Goal: Task Accomplishment & Management: Manage account settings

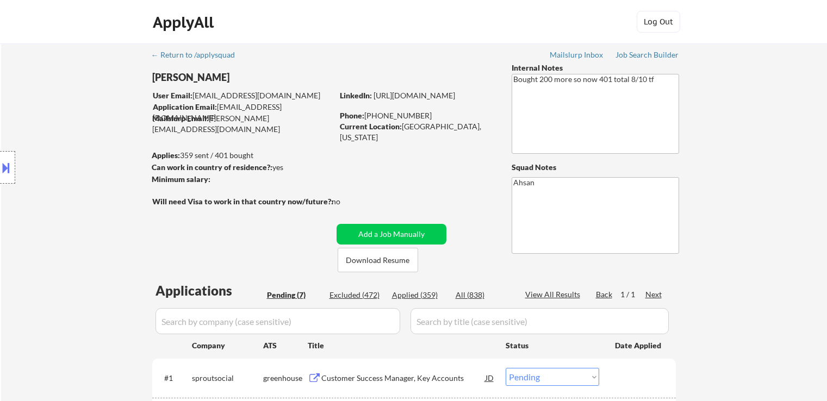
select select ""pending""
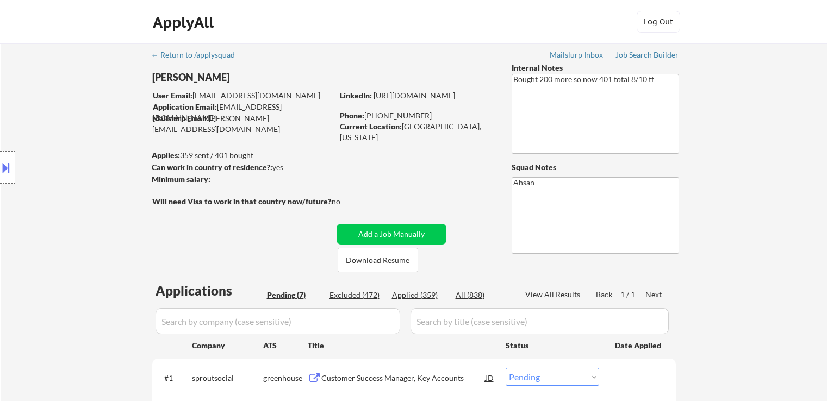
select select ""pending""
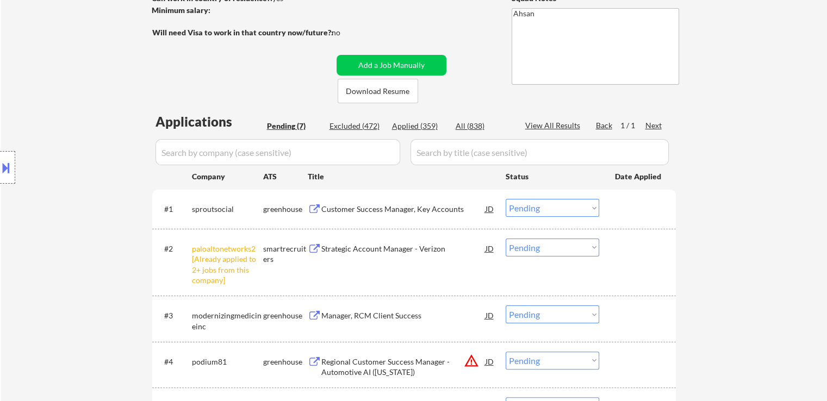
scroll to position [163, 0]
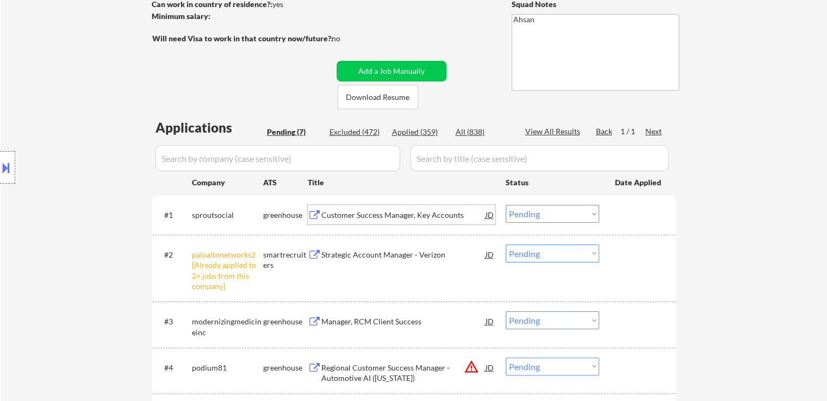
drag, startPoint x: 340, startPoint y: 213, endPoint x: 322, endPoint y: 216, distance: 18.7
click at [322, 216] on div "Customer Success Manager, Key Accounts JD" at bounding box center [402, 215] width 188 height 20
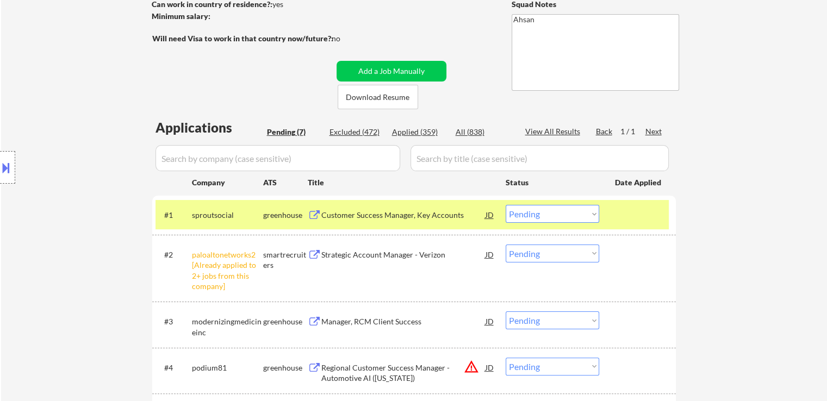
click at [357, 211] on div "Customer Success Manager, Key Accounts" at bounding box center [403, 215] width 164 height 11
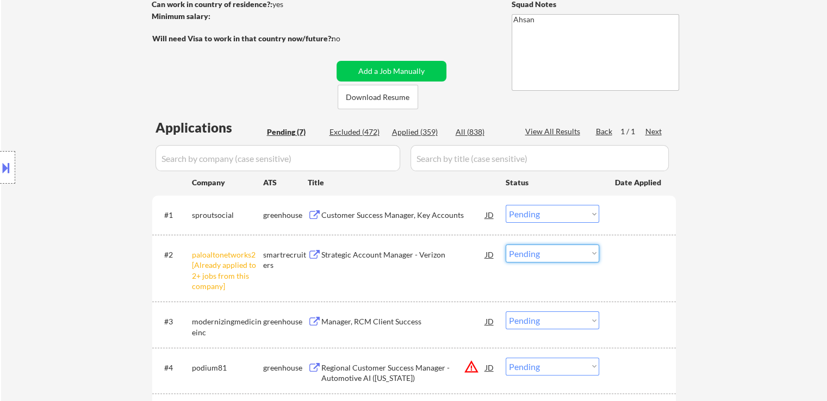
click at [516, 252] on select "Choose an option... Pending Applied Excluded (Questions) Excluded (Expired) Exc…" at bounding box center [553, 254] width 94 height 18
click at [506, 245] on select "Choose an option... Pending Applied Excluded (Questions) Excluded (Expired) Exc…" at bounding box center [553, 254] width 94 height 18
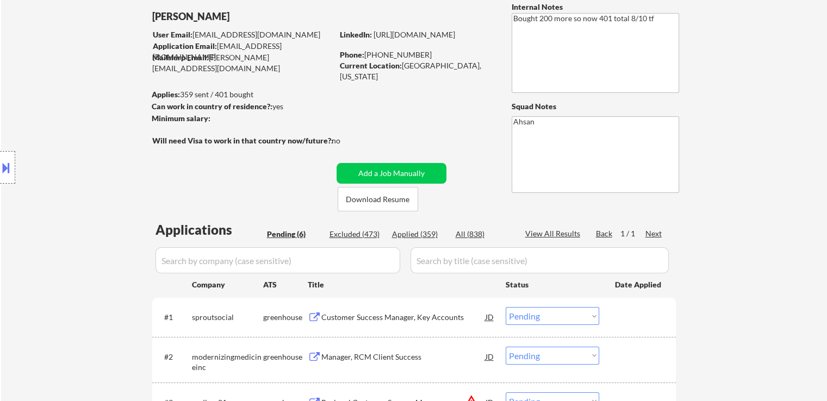
scroll to position [54, 0]
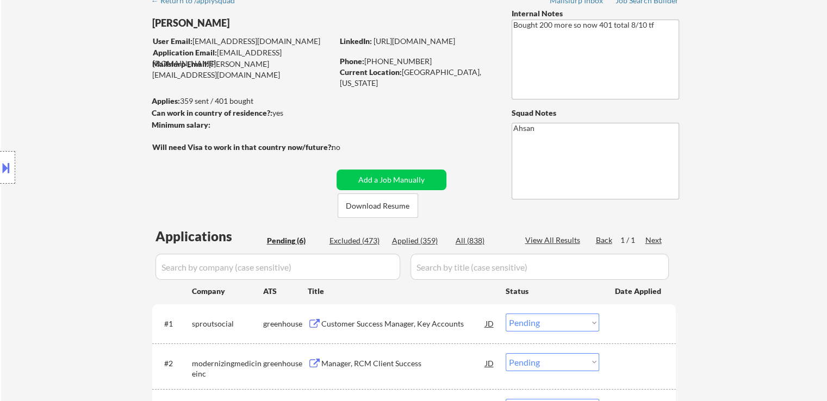
click at [484, 134] on div "← Return to /applysquad Mailslurp Inbox Job Search Builder [PERSON_NAME] User E…" at bounding box center [414, 297] width 543 height 616
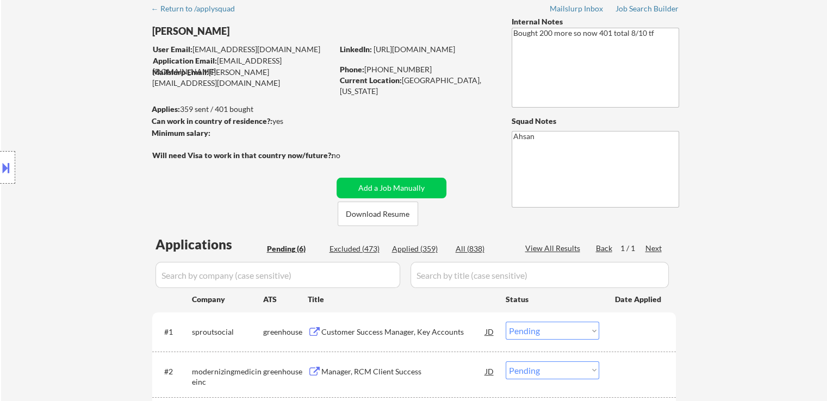
scroll to position [0, 0]
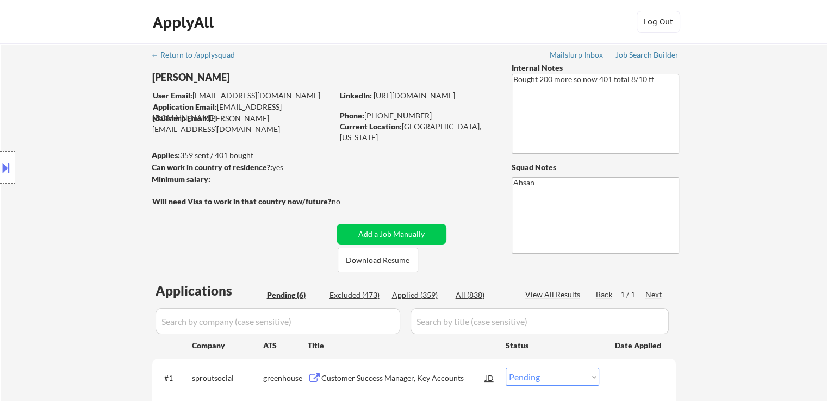
click at [454, 191] on div "← Return to /applysquad Mailslurp Inbox Job Search Builder [PERSON_NAME] User E…" at bounding box center [414, 351] width 543 height 616
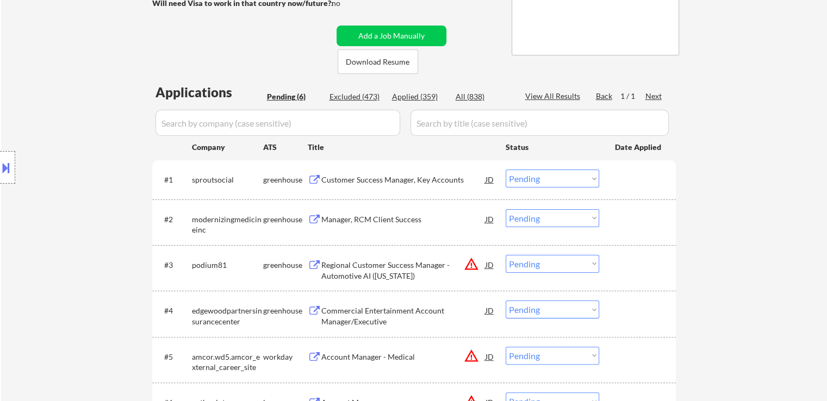
scroll to position [217, 0]
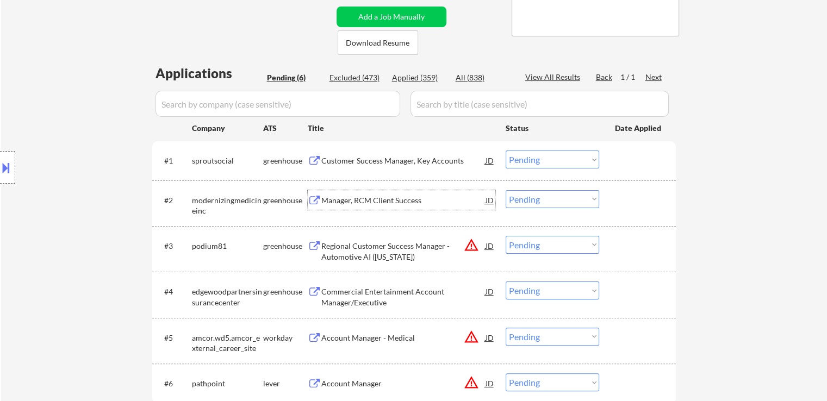
click at [364, 195] on div "Manager, RCM Client Success" at bounding box center [403, 200] width 164 height 11
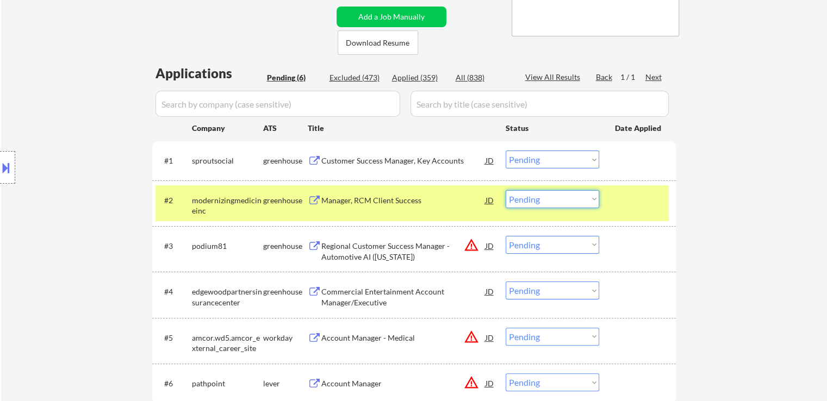
click at [543, 197] on select "Choose an option... Pending Applied Excluded (Questions) Excluded (Expired) Exc…" at bounding box center [553, 199] width 94 height 18
click at [506, 190] on select "Choose an option... Pending Applied Excluded (Questions) Excluded (Expired) Exc…" at bounding box center [553, 199] width 94 height 18
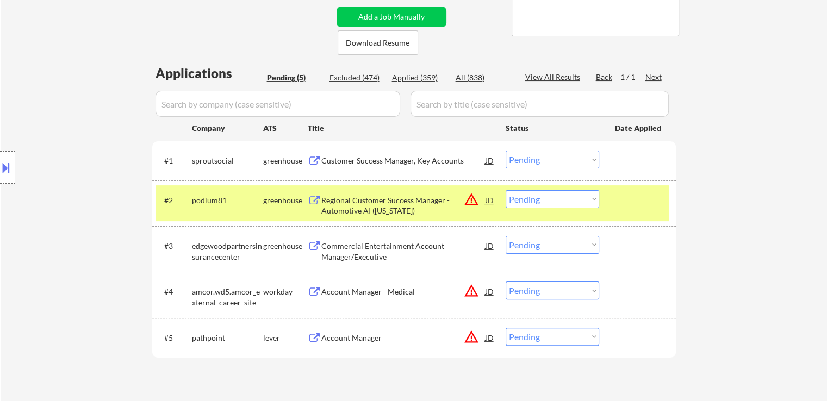
click at [10, 170] on button at bounding box center [6, 168] width 12 height 18
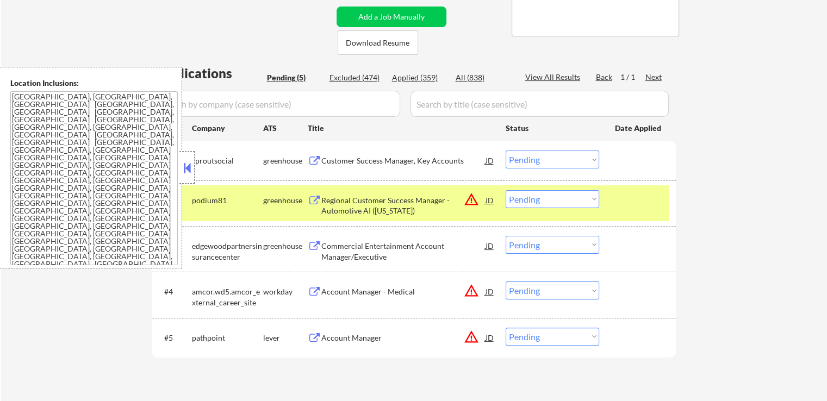
click at [384, 201] on div "Regional Customer Success Manager - Automotive AI ([US_STATE])" at bounding box center [403, 205] width 164 height 21
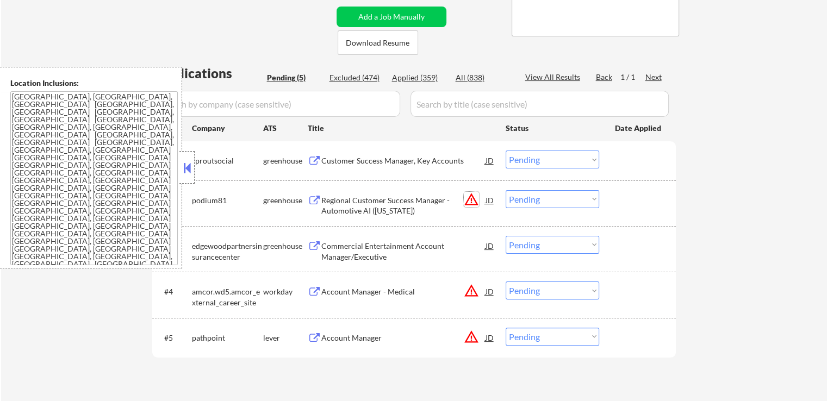
click at [474, 203] on button "warning_amber" at bounding box center [471, 199] width 15 height 15
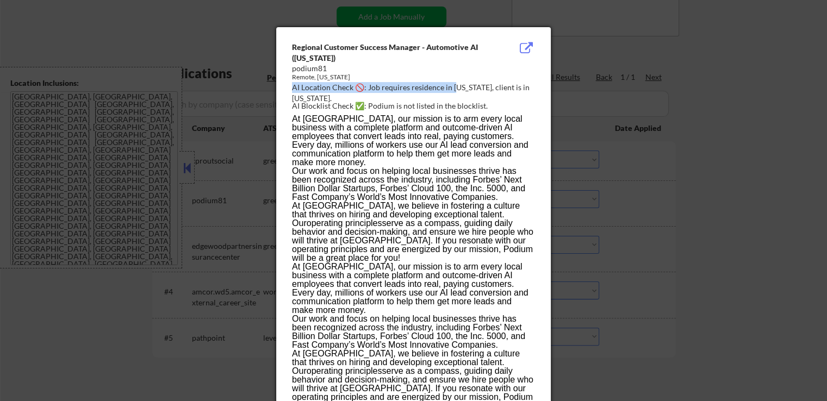
drag, startPoint x: 448, startPoint y: 83, endPoint x: 456, endPoint y: 86, distance: 8.3
click at [456, 86] on div "Regional Customer Success Manager - Automotive AI ([US_STATE]) podium81 Remote,…" at bounding box center [415, 77] width 247 height 71
drag, startPoint x: 483, startPoint y: 85, endPoint x: 453, endPoint y: 93, distance: 31.4
click at [453, 93] on div "AI Location Check 🚫: Job requires residence in [US_STATE], client is in [US_STA…" at bounding box center [415, 92] width 247 height 21
drag, startPoint x: 451, startPoint y: 85, endPoint x: 483, endPoint y: 92, distance: 32.8
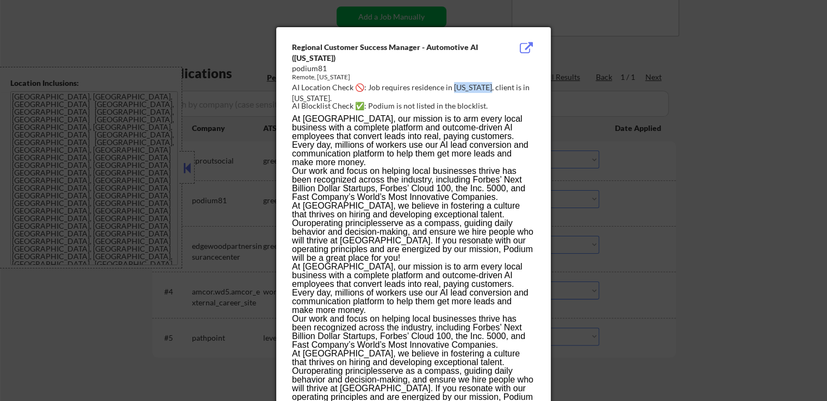
click at [483, 92] on div "AI Location Check 🚫: Job requires residence in [US_STATE], client is in [US_STA…" at bounding box center [415, 92] width 247 height 21
copy div "alifornia,"
click at [237, 183] on div at bounding box center [413, 200] width 827 height 401
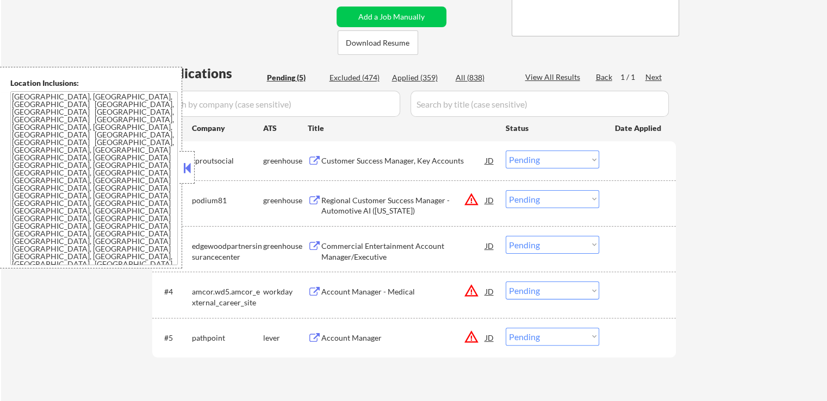
click at [534, 200] on select "Choose an option... Pending Applied Excluded (Questions) Excluded (Expired) Exc…" at bounding box center [553, 199] width 94 height 18
click at [506, 190] on select "Choose an option... Pending Applied Excluded (Questions) Excluded (Expired) Exc…" at bounding box center [553, 199] width 94 height 18
select select ""pending""
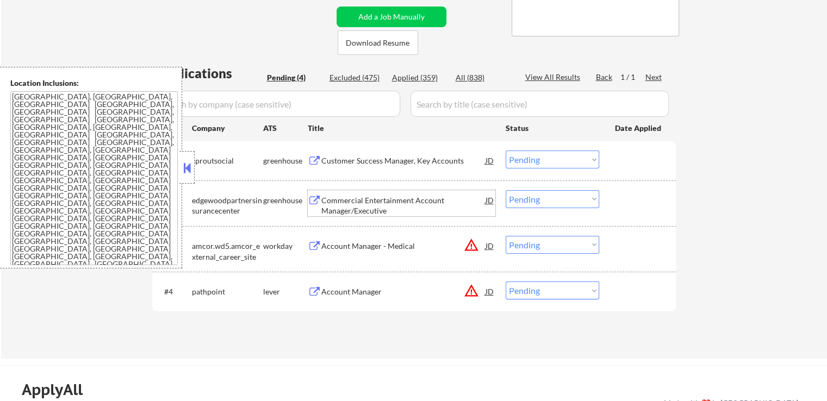
click at [345, 205] on div "Commercial Entertainment Account Manager/Executive" at bounding box center [403, 205] width 164 height 21
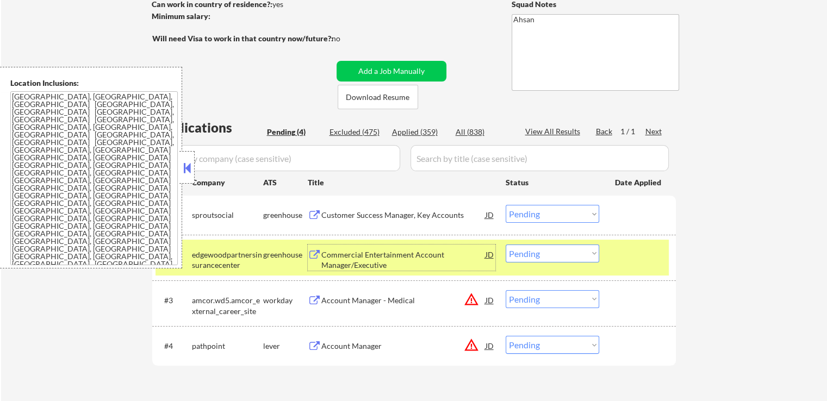
scroll to position [163, 0]
click at [319, 211] on button at bounding box center [315, 215] width 14 height 10
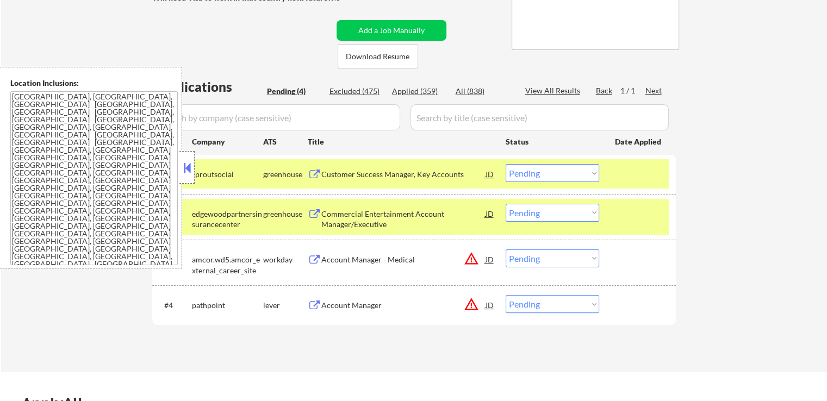
scroll to position [272, 0]
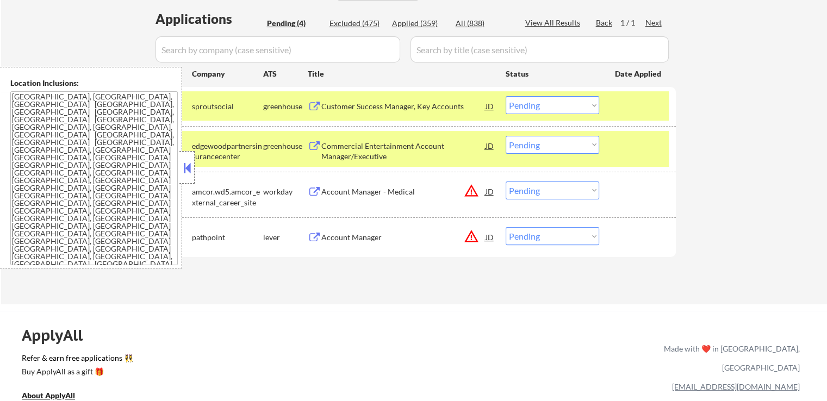
click at [176, 169] on textarea "[GEOGRAPHIC_DATA], [GEOGRAPHIC_DATA], [GEOGRAPHIC_DATA] [GEOGRAPHIC_DATA], [GEO…" at bounding box center [93, 178] width 167 height 174
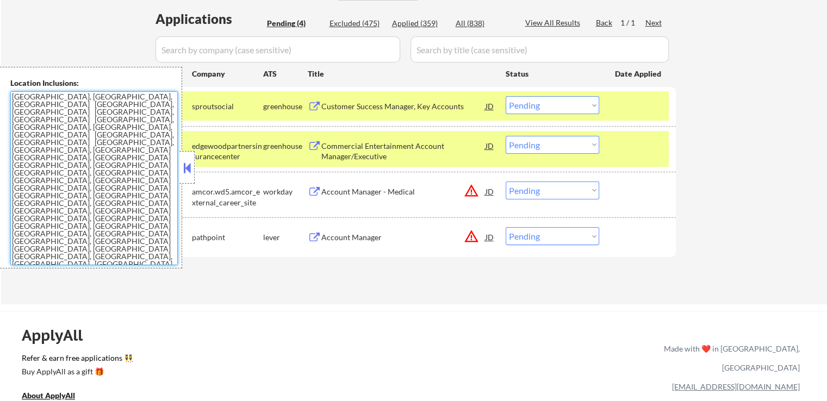
click at [535, 106] on select "Choose an option... Pending Applied Excluded (Questions) Excluded (Expired) Exc…" at bounding box center [553, 105] width 94 height 18
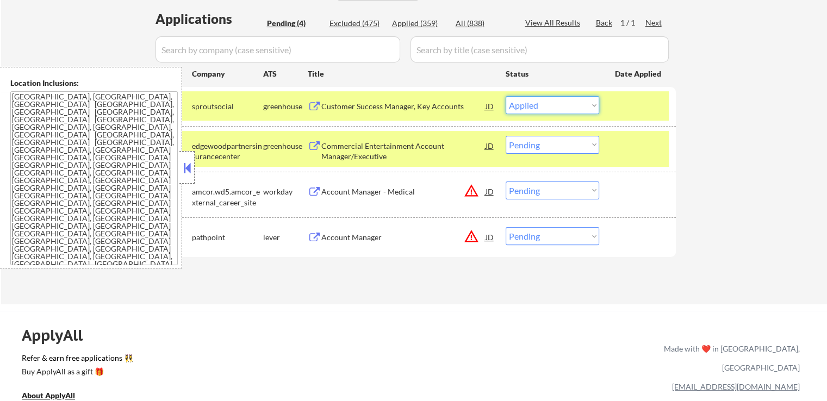
click at [506, 96] on select "Choose an option... Pending Applied Excluded (Questions) Excluded (Expired) Exc…" at bounding box center [553, 105] width 94 height 18
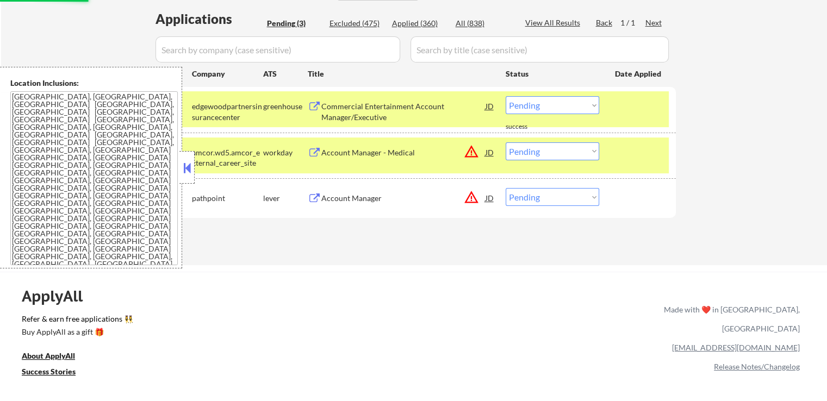
click at [535, 105] on select "Choose an option... Pending Applied Excluded (Questions) Excluded (Expired) Exc…" at bounding box center [553, 105] width 94 height 18
click at [506, 96] on select "Choose an option... Pending Applied Excluded (Questions) Excluded (Expired) Exc…" at bounding box center [553, 105] width 94 height 18
select select ""pending""
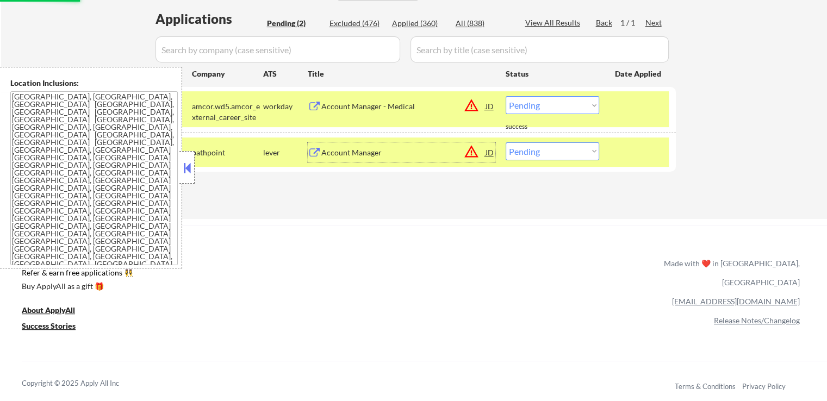
click at [324, 152] on div "Account Manager" at bounding box center [403, 152] width 164 height 11
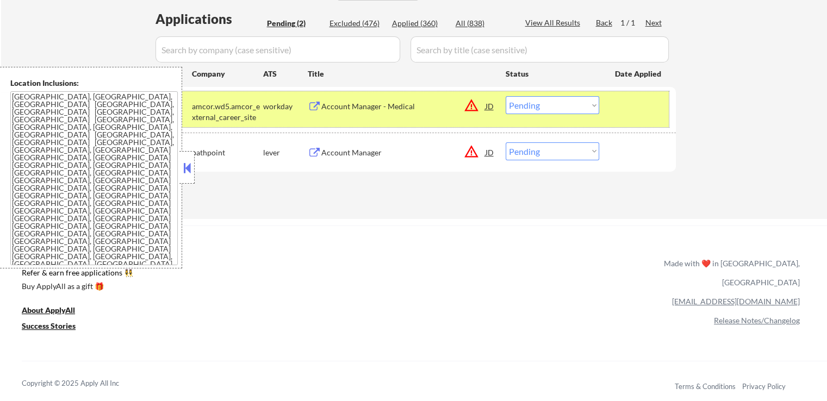
click at [339, 116] on div "#1 amcor.wd5.amcor_external_career_site workday Account Manager - Medical JD wa…" at bounding box center [411, 109] width 513 height 36
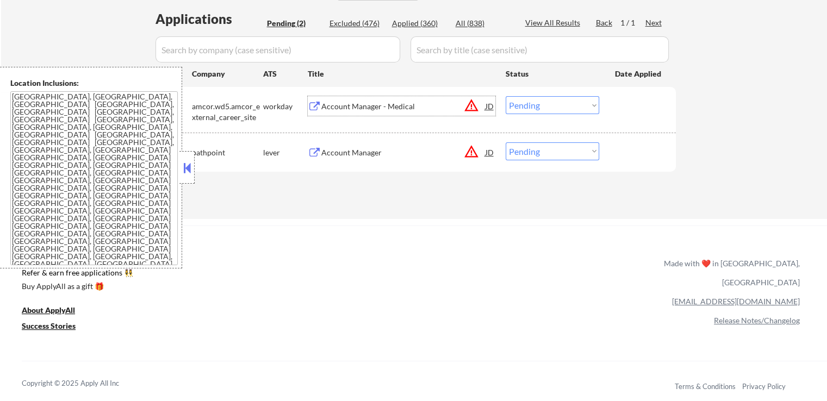
click at [342, 110] on div "Account Manager - Medical" at bounding box center [403, 106] width 164 height 11
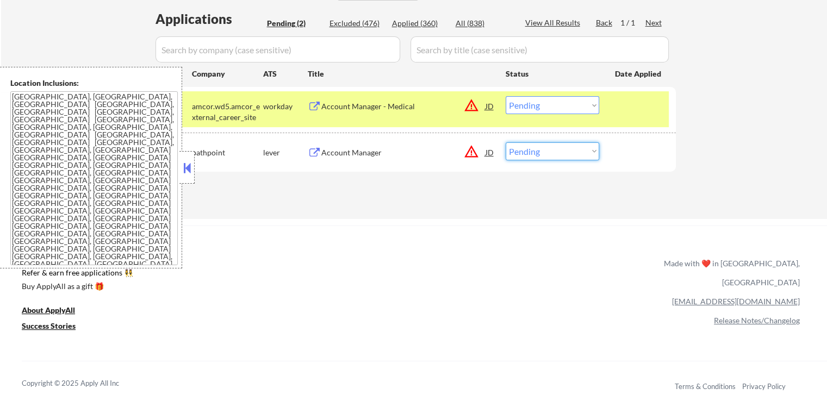
click at [556, 150] on select "Choose an option... Pending Applied Excluded (Questions) Excluded (Expired) Exc…" at bounding box center [553, 151] width 94 height 18
select select ""excluded__location_""
click at [506, 142] on select "Choose an option... Pending Applied Excluded (Questions) Excluded (Expired) Exc…" at bounding box center [553, 151] width 94 height 18
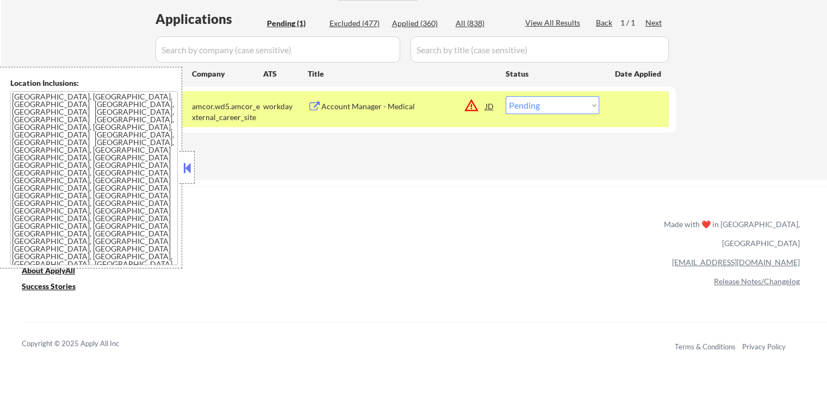
click at [542, 104] on select "Choose an option... Pending Applied Excluded (Questions) Excluded (Expired) Exc…" at bounding box center [553, 105] width 94 height 18
select select ""excluded__bad_match_""
click at [506, 96] on select "Choose an option... Pending Applied Excluded (Questions) Excluded (Expired) Exc…" at bounding box center [553, 105] width 94 height 18
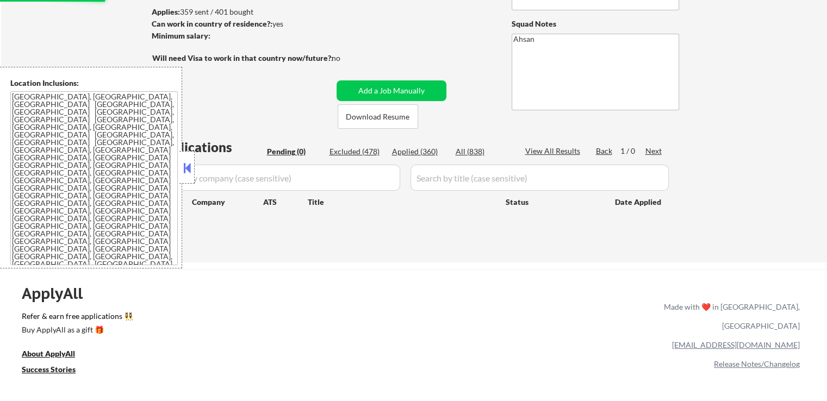
scroll to position [163, 0]
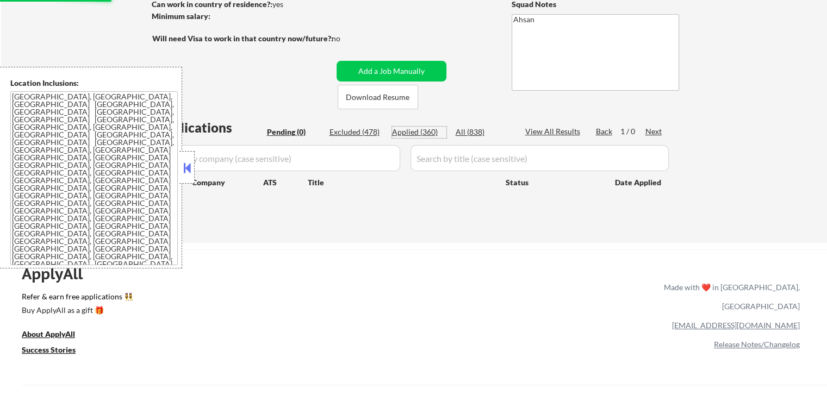
click at [426, 133] on div "Applied (360)" at bounding box center [419, 132] width 54 height 11
select select ""applied""
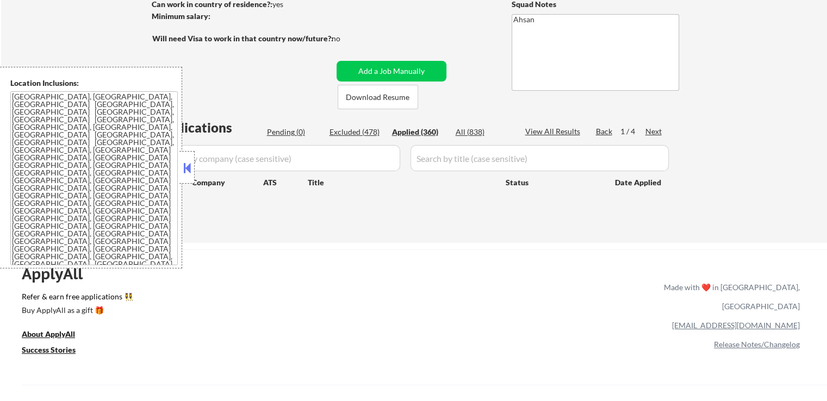
select select ""applied""
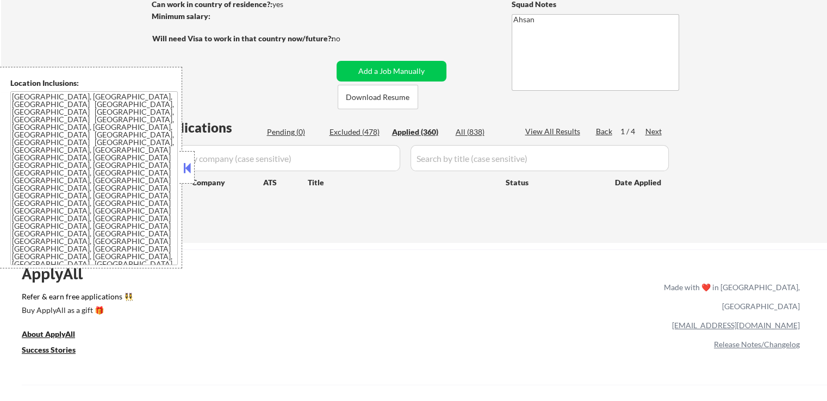
select select ""applied""
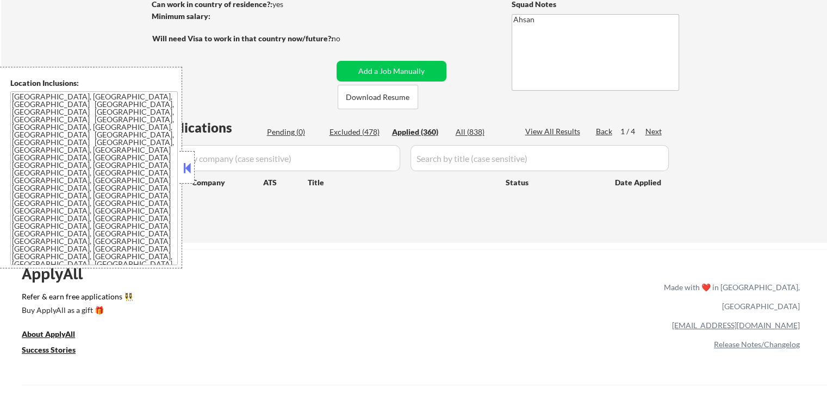
select select ""applied""
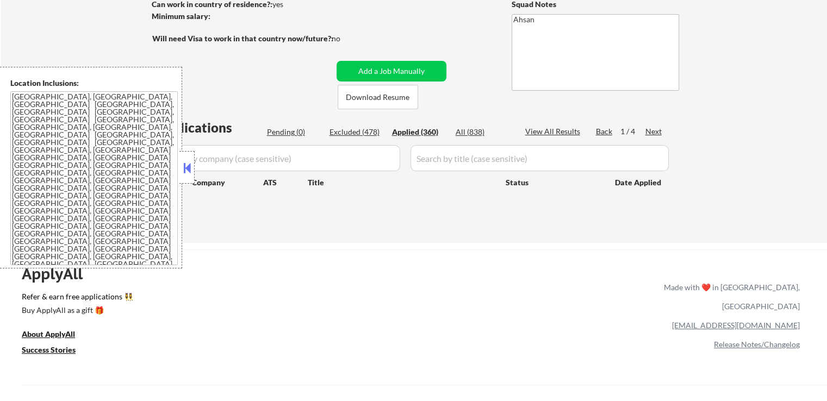
select select ""applied""
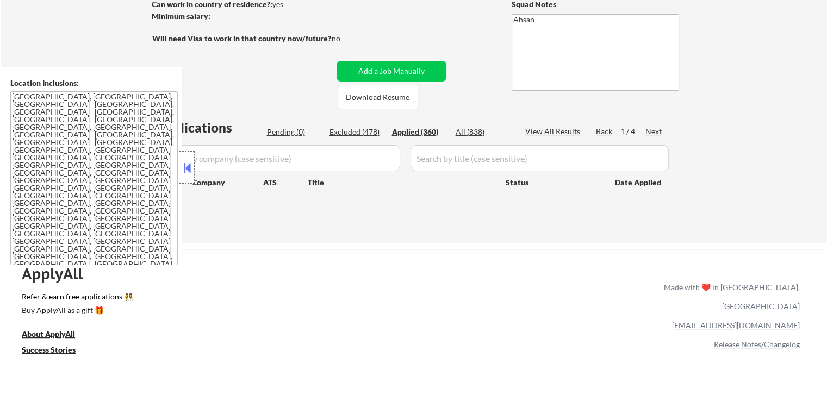
select select ""applied""
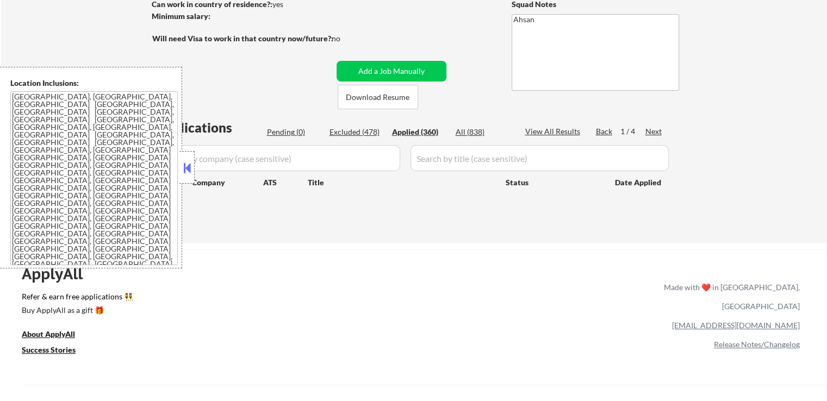
select select ""applied""
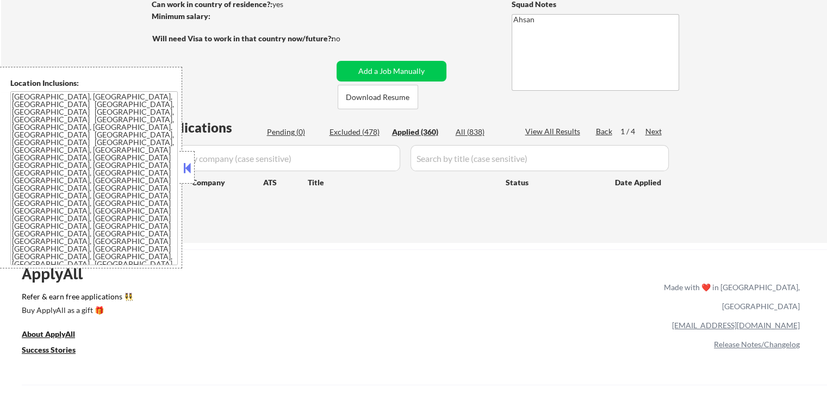
select select ""applied""
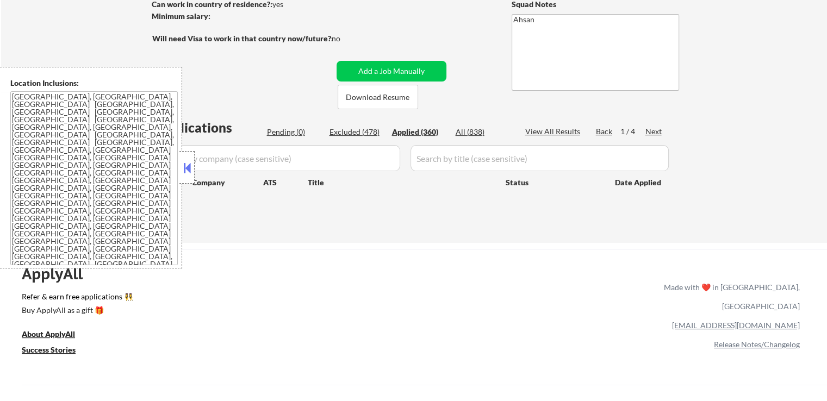
select select ""applied""
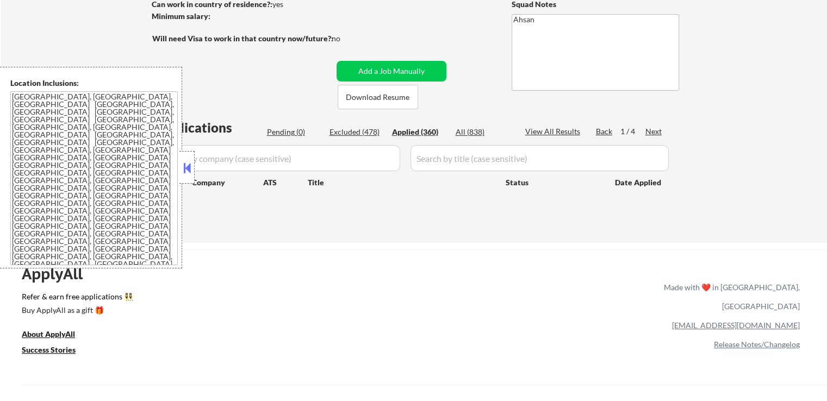
select select ""applied""
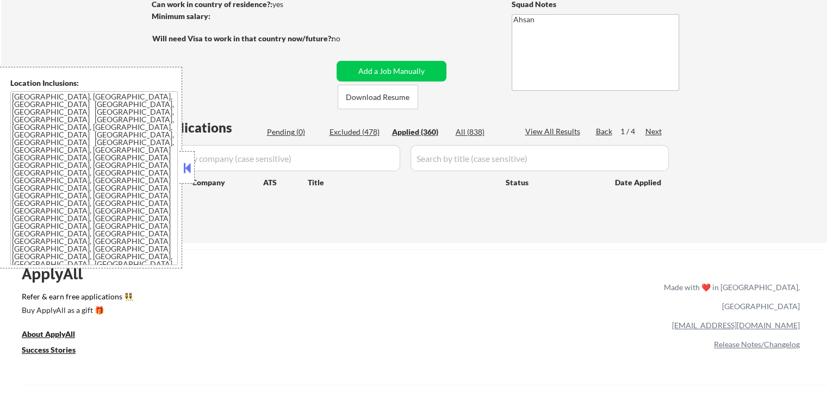
select select ""applied""
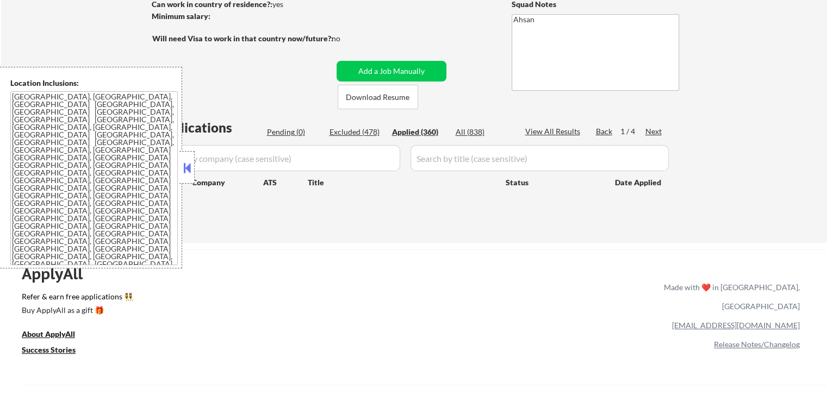
select select ""applied""
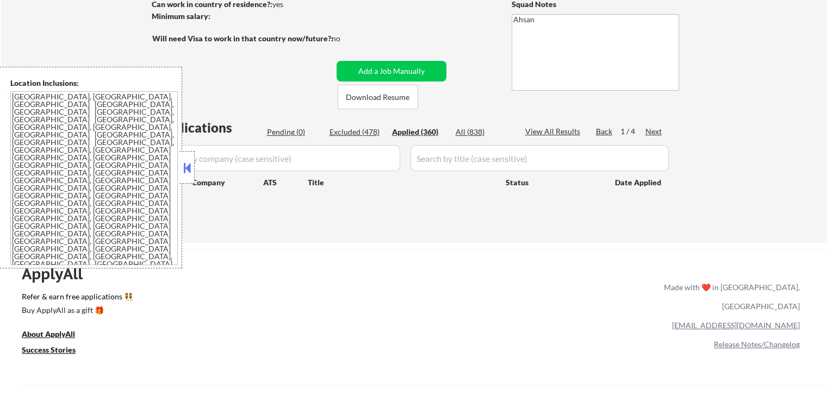
select select ""applied""
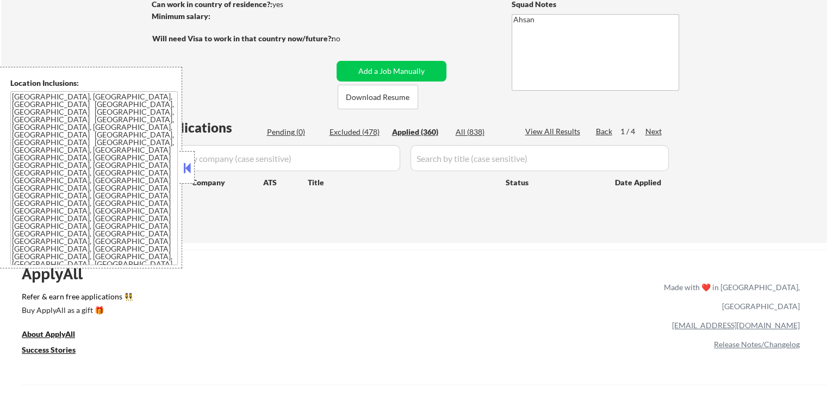
select select ""applied""
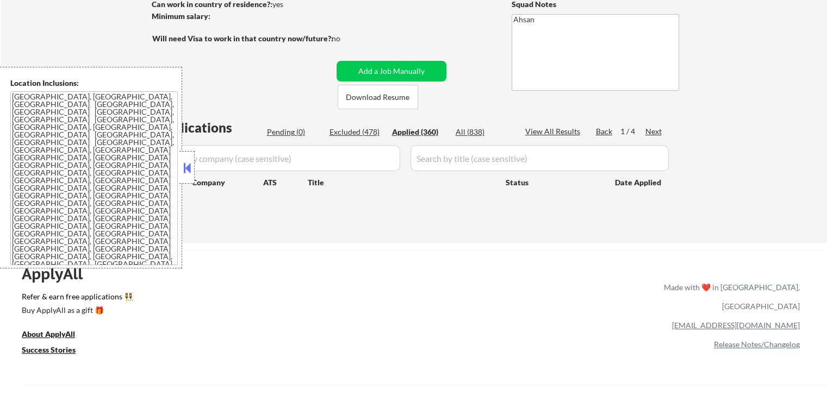
select select ""applied""
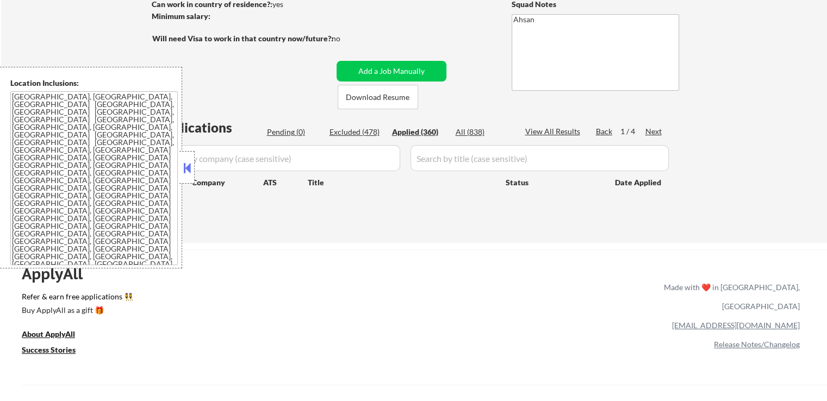
select select ""applied""
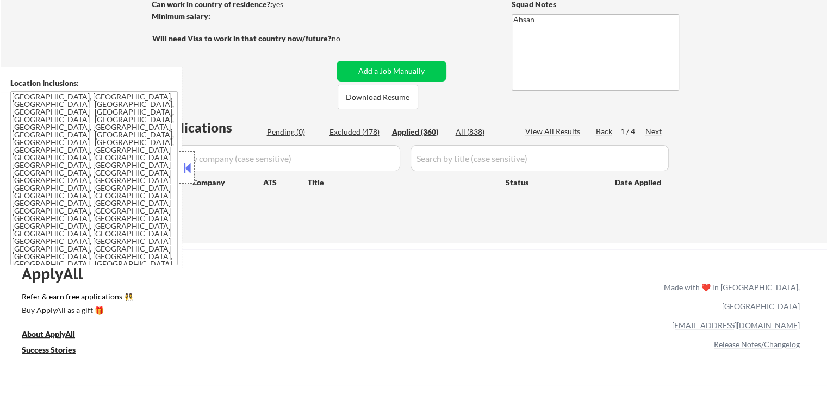
select select ""applied""
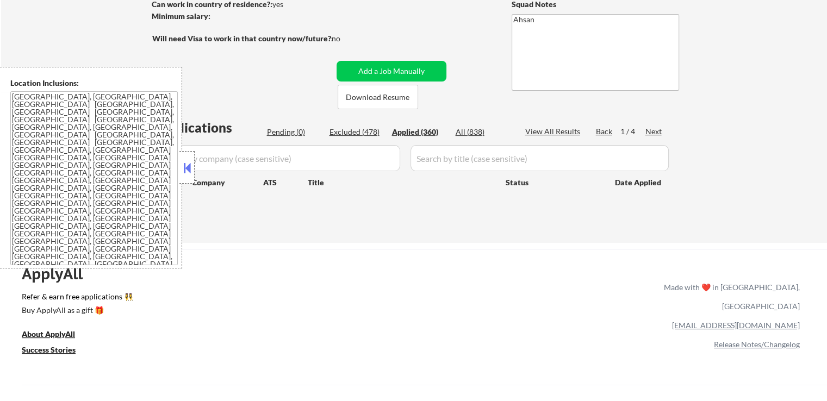
select select ""applied""
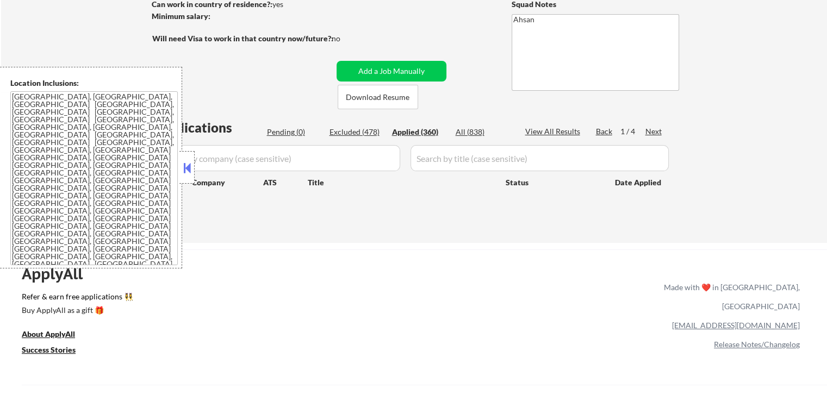
select select ""applied""
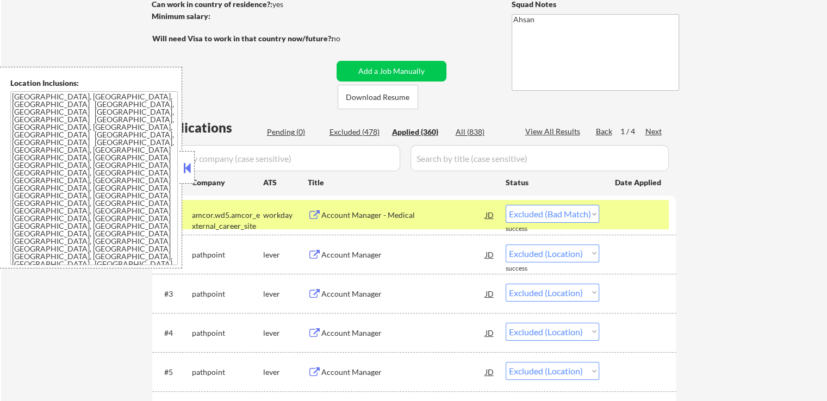
select select ""applied""
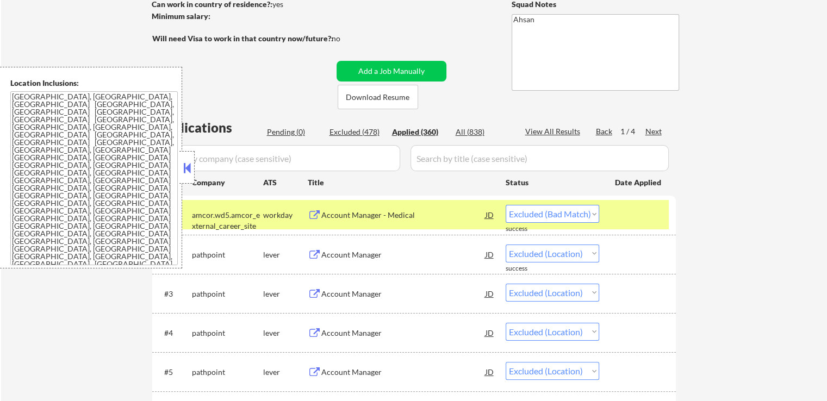
select select ""applied""
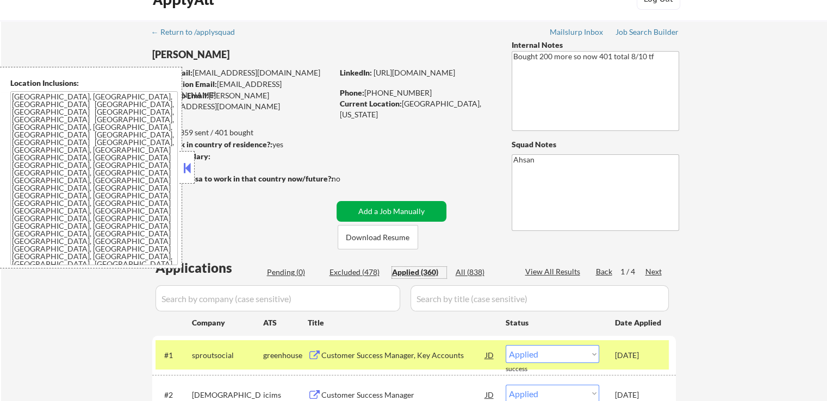
scroll to position [0, 0]
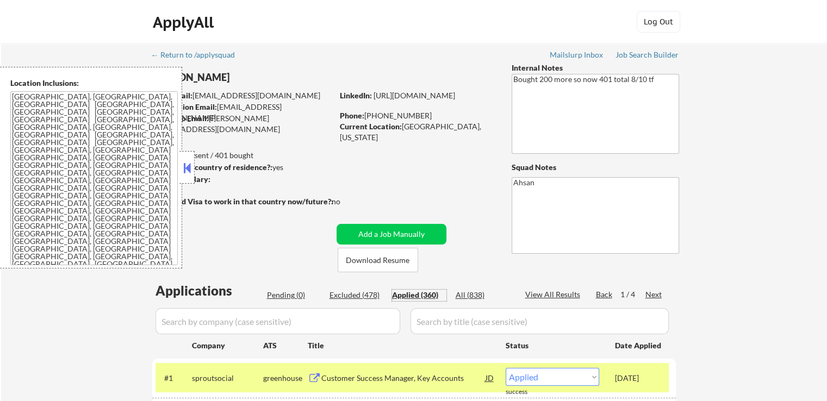
click at [185, 165] on button at bounding box center [187, 168] width 12 height 16
